Goal: Communication & Community: Answer question/provide support

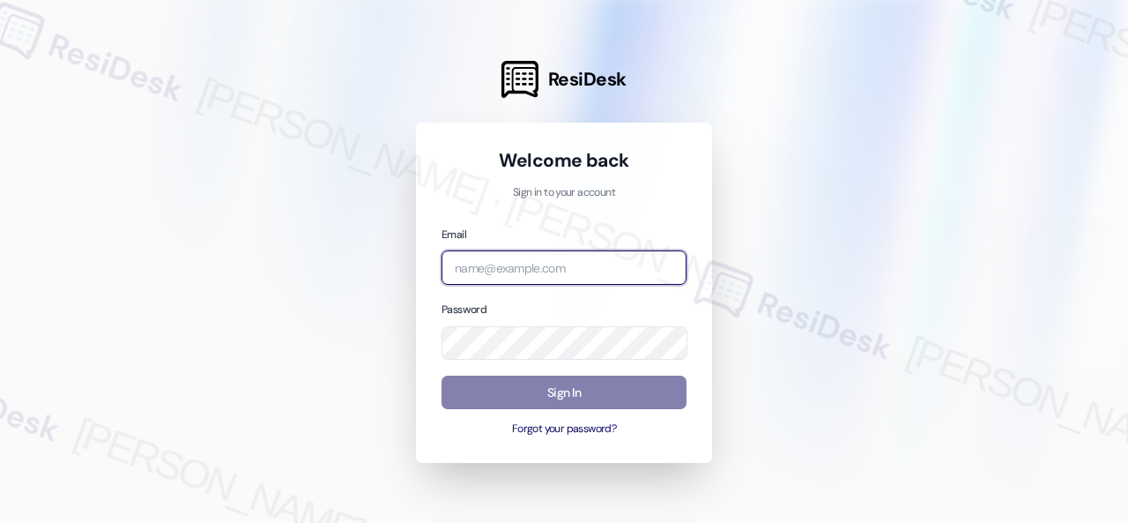
paste input "automated-surveys-birchstone_residential-resen.fifteen@birchstone_[DOMAIN_NAME]"
type input "automated-surveys-birchstone_residential-resen.fifteen@birchstone_[DOMAIN_NAME]"
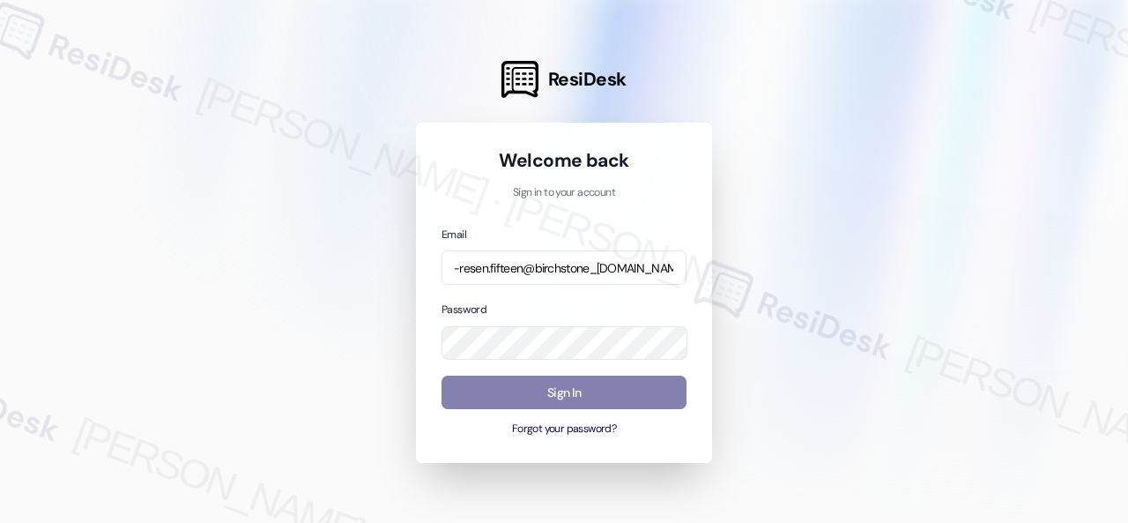
scroll to position [0, 0]
click at [814, 202] on div at bounding box center [564, 261] width 1128 height 523
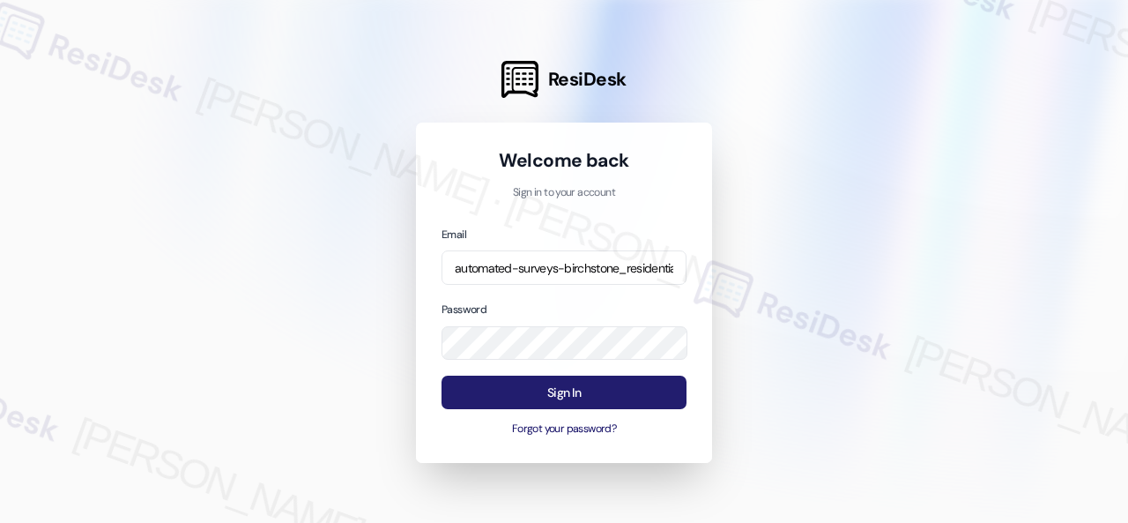
click at [567, 392] on button "Sign In" at bounding box center [564, 392] width 245 height 34
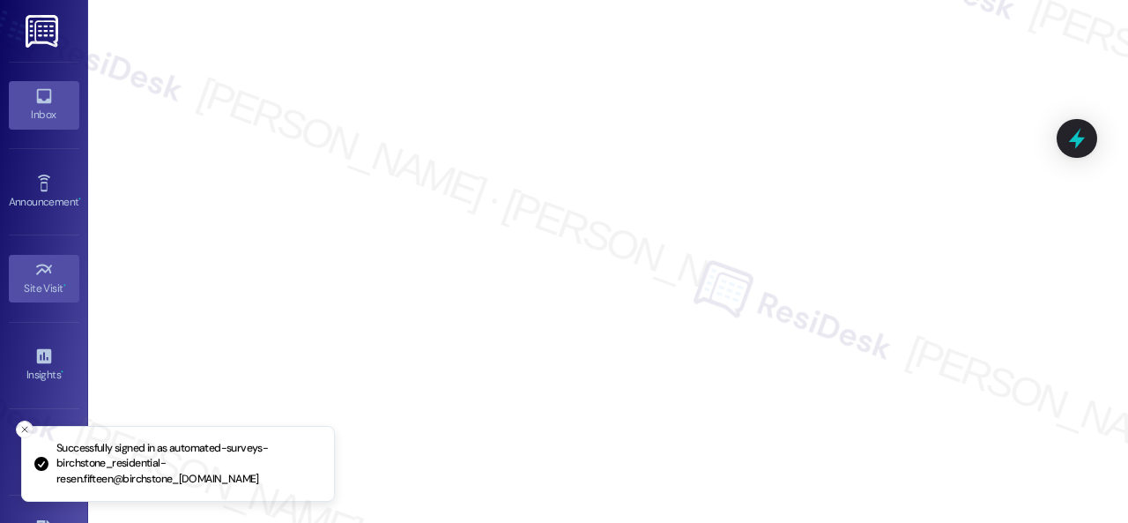
click at [41, 106] on div "Inbox" at bounding box center [44, 115] width 88 height 18
